Goal: Task Accomplishment & Management: Manage account settings

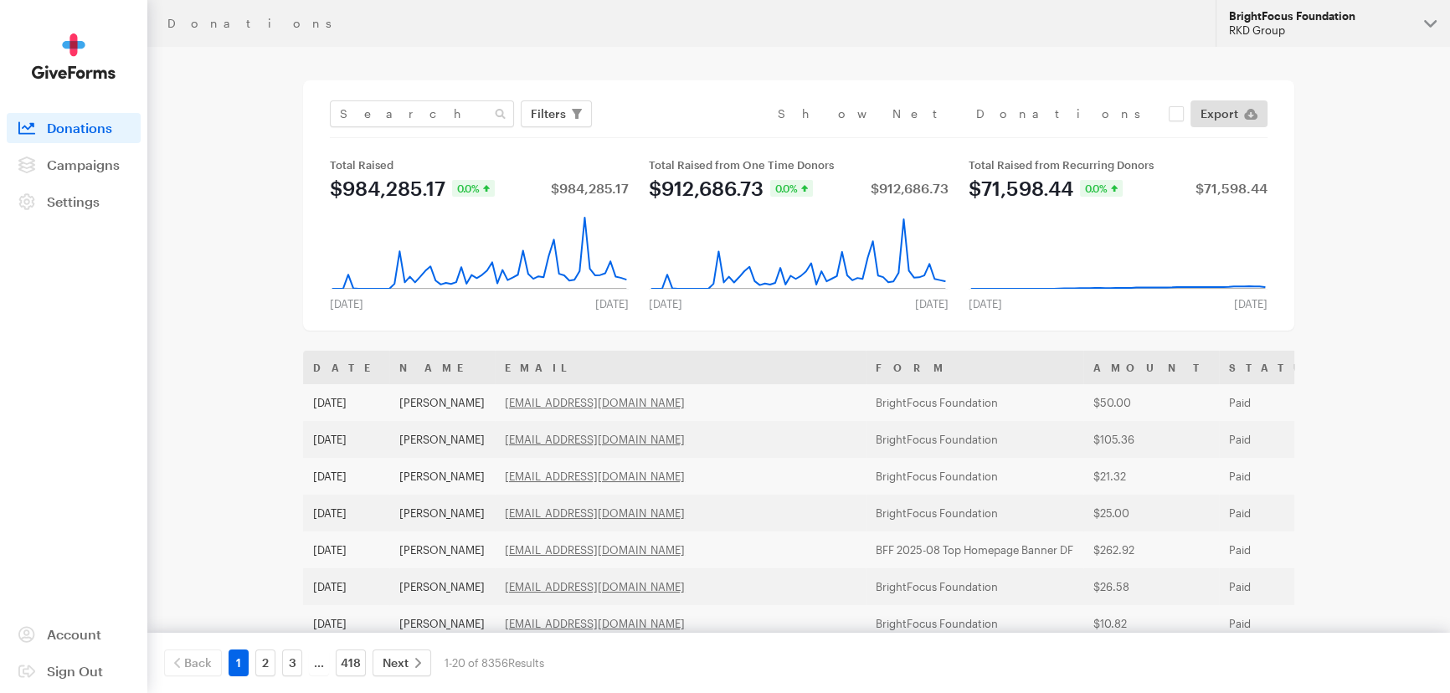
click at [1256, 19] on div "BrightFocus Foundation" at bounding box center [1320, 16] width 182 height 14
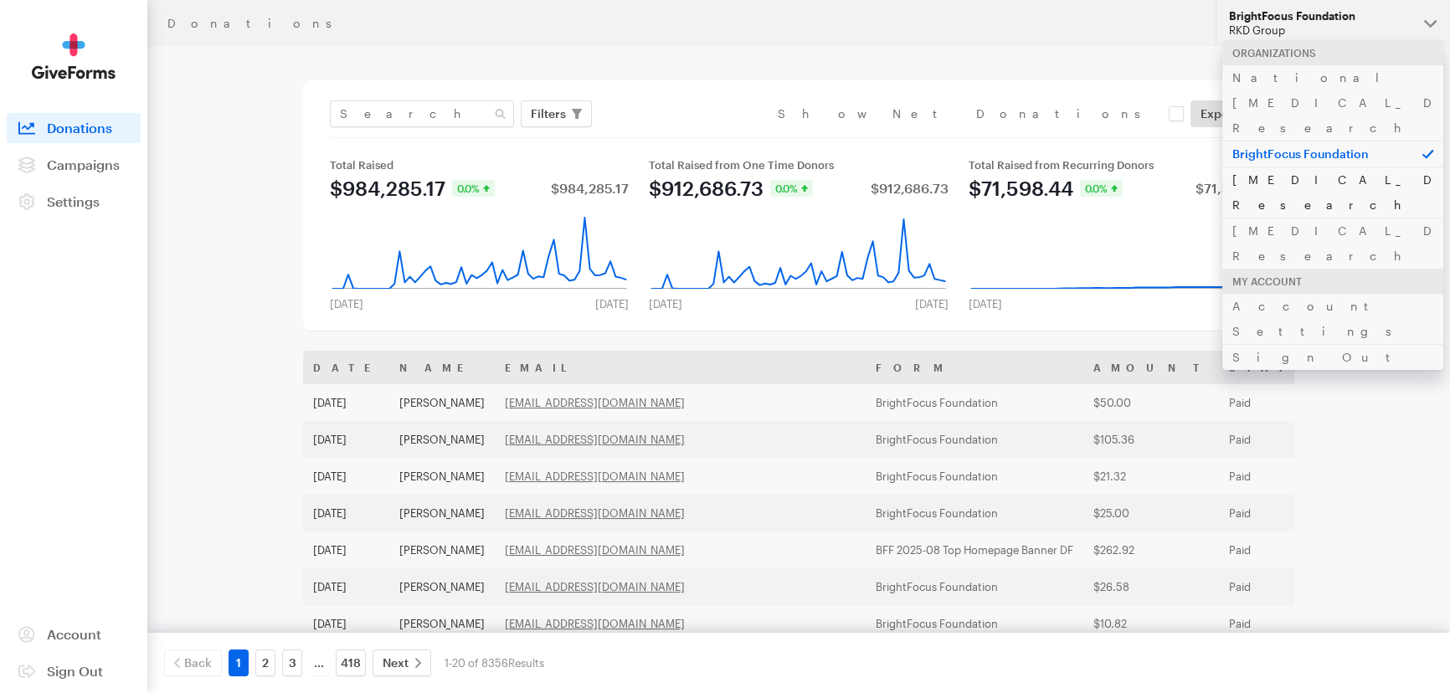
click at [1247, 167] on link "[MEDICAL_DATA] Research" at bounding box center [1333, 192] width 221 height 51
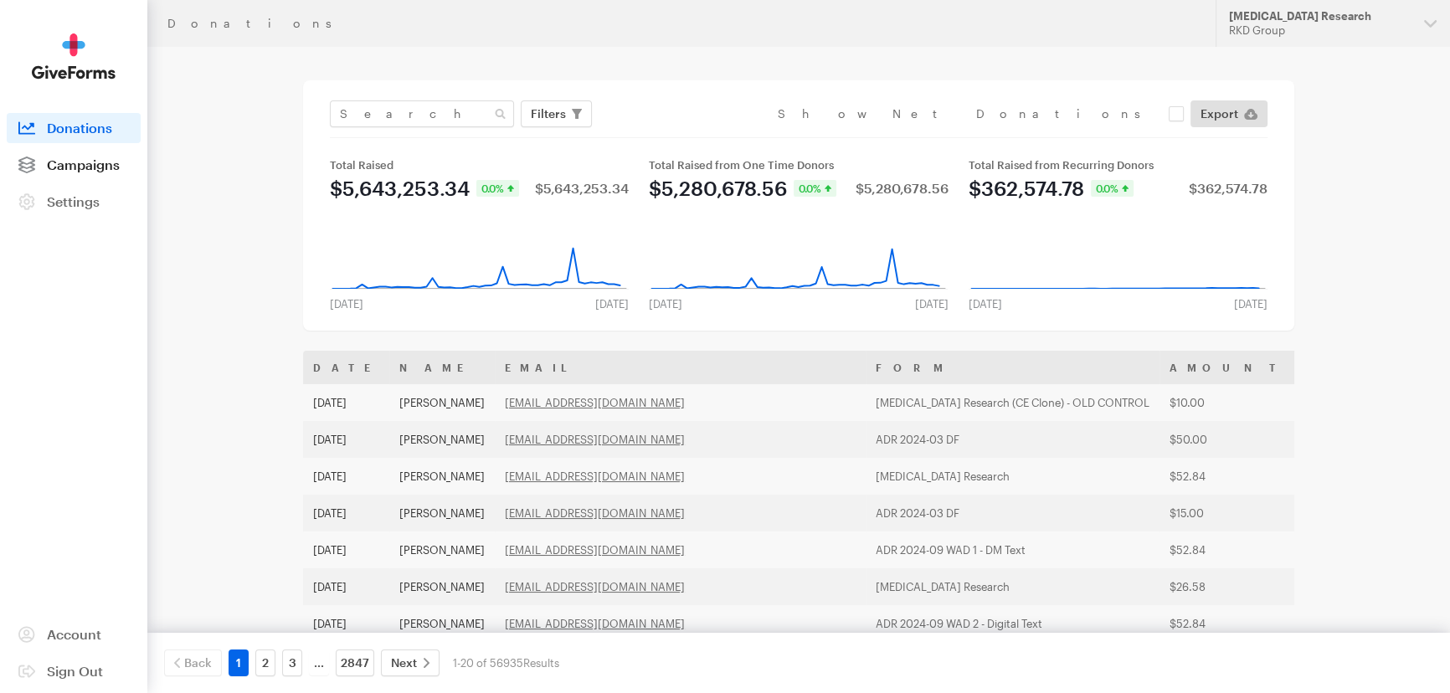
click at [95, 162] on span "Campaigns" at bounding box center [83, 165] width 73 height 16
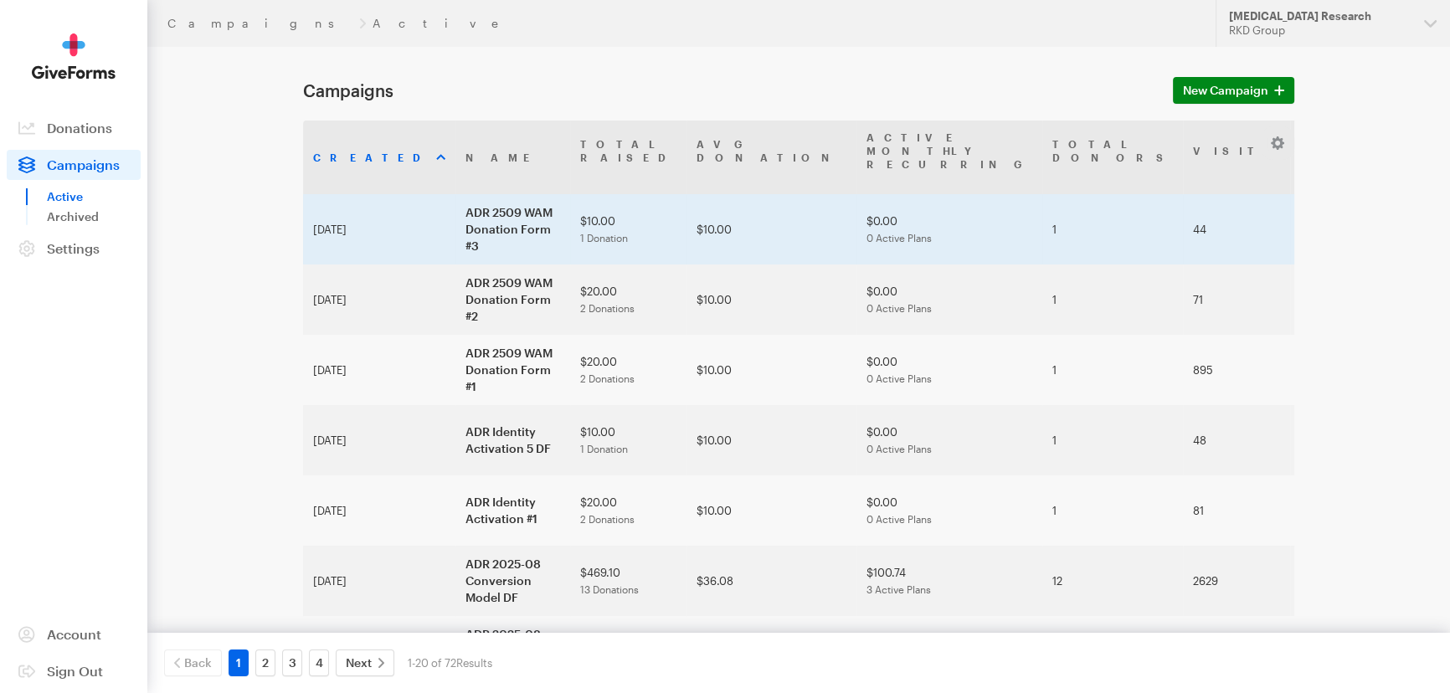
click at [456, 194] on td "ADR 2509 WAM Donation Form #3" at bounding box center [513, 229] width 115 height 70
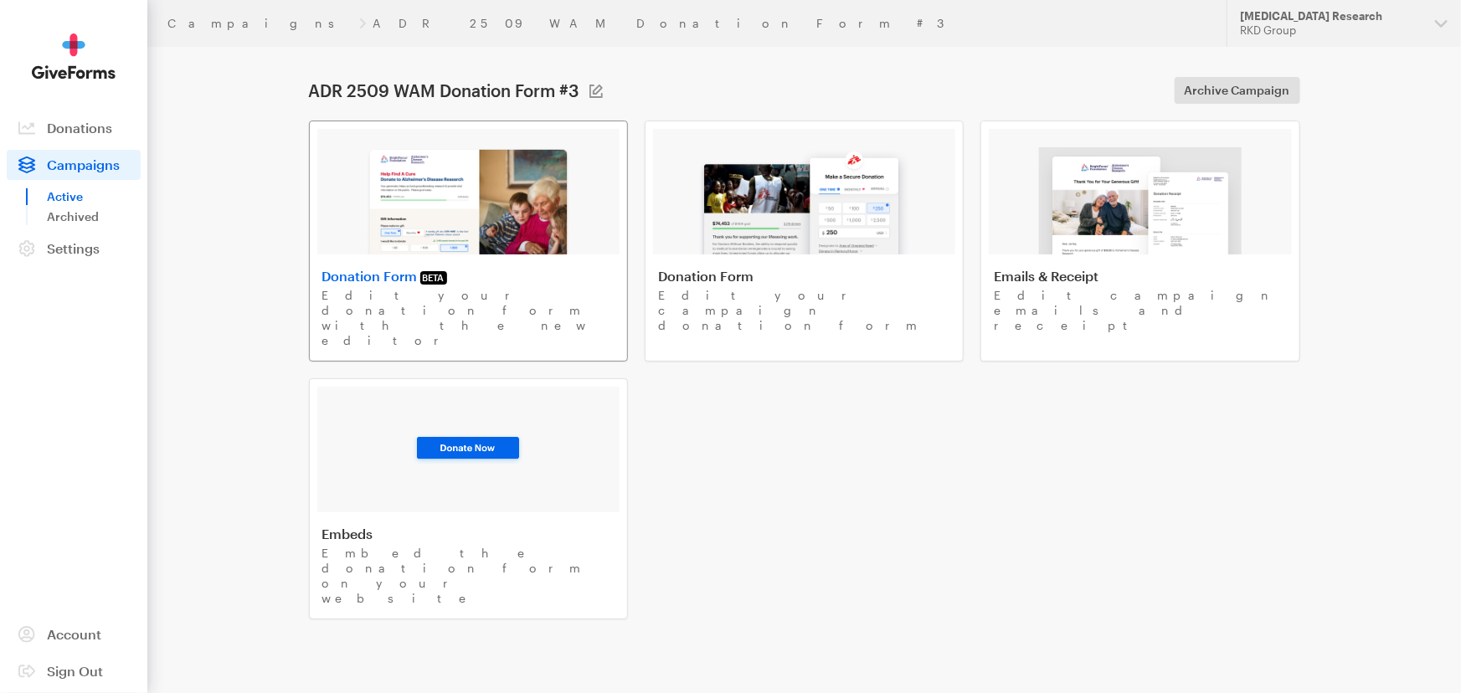
click at [570, 260] on link "Donation Form BETA Edit your donation form with the new editor" at bounding box center [468, 241] width 319 height 241
click at [502, 222] on img at bounding box center [468, 200] width 205 height 107
click at [1300, 25] on div "RKD Group" at bounding box center [1331, 30] width 182 height 14
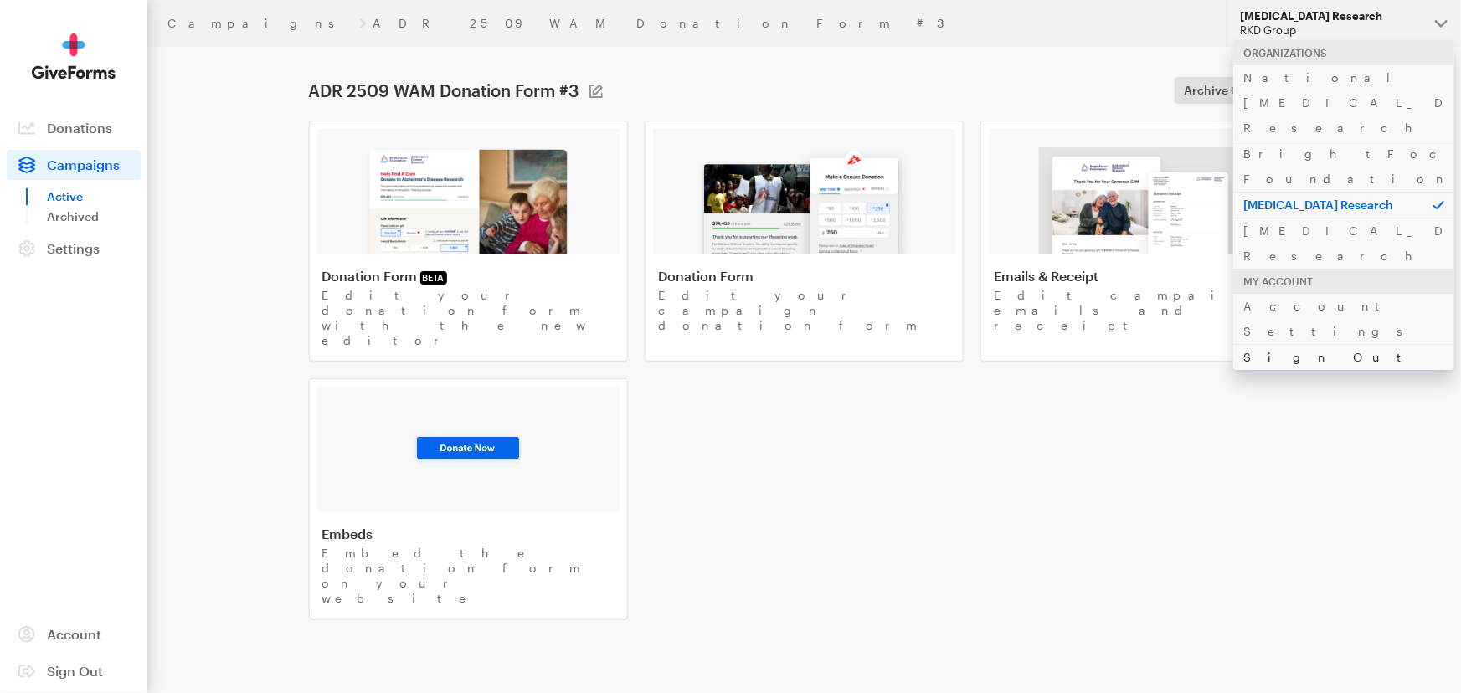
click at [1259, 344] on link "Sign Out" at bounding box center [1343, 357] width 221 height 26
